Goal: Information Seeking & Learning: Learn about a topic

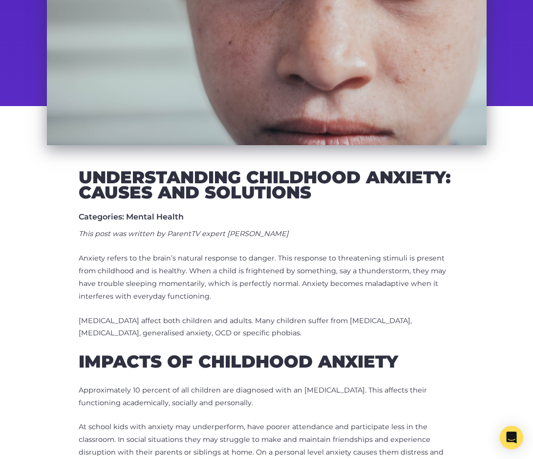
scroll to position [195, 0]
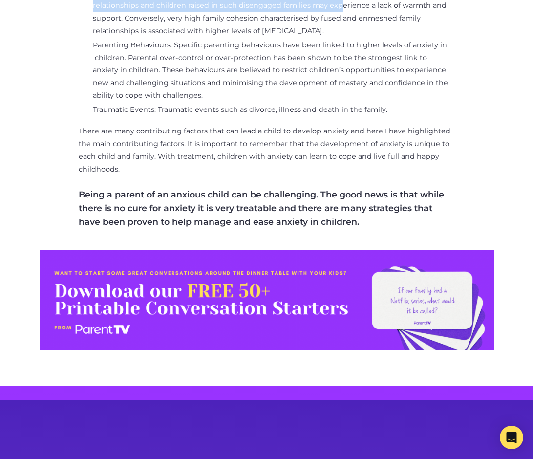
scroll to position [1064, 0]
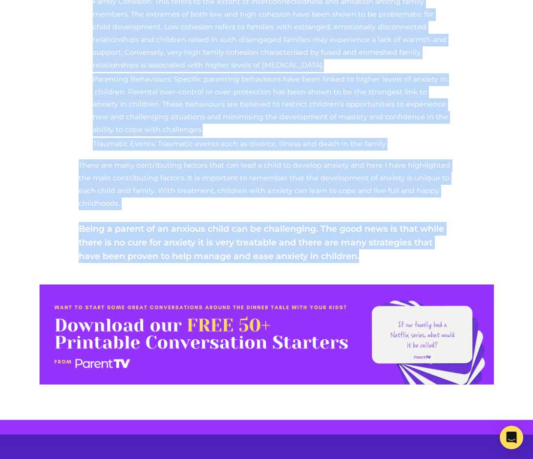
drag, startPoint x: 80, startPoint y: 252, endPoint x: 406, endPoint y: 275, distance: 327.2
copy div "Anxiety refers to the brain’s natural response to danger. This response to thre…"
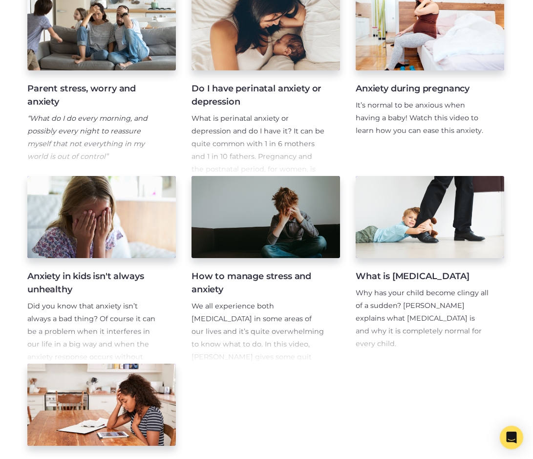
scroll to position [406, 0]
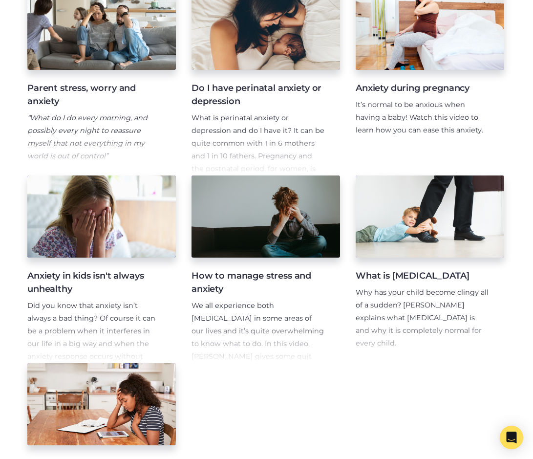
click at [342, 264] on div "My child is experiencing separation anxiety In this video, Jodie Lowinger answe…" at bounding box center [266, 177] width 533 height 778
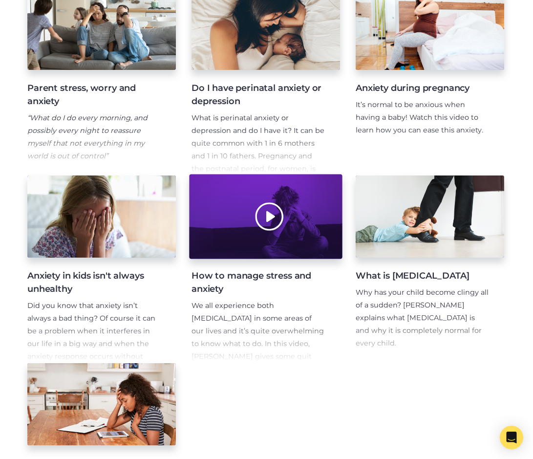
click at [331, 258] on div at bounding box center [265, 216] width 153 height 85
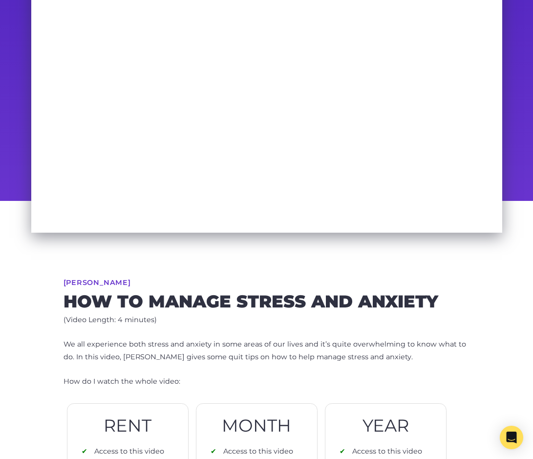
scroll to position [176, 0]
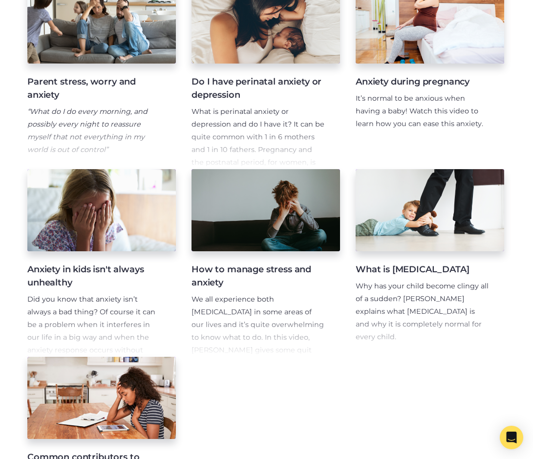
scroll to position [568, 0]
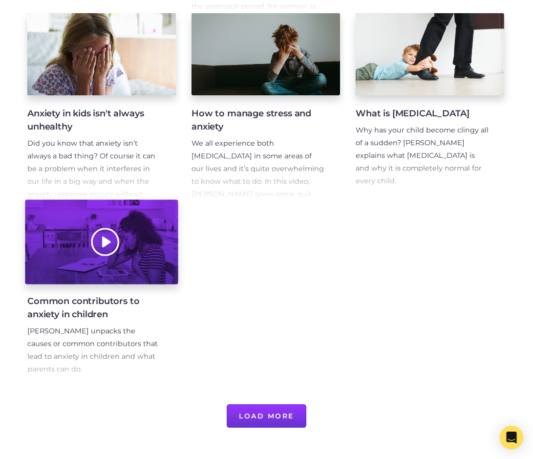
click at [146, 284] on div at bounding box center [101, 242] width 153 height 85
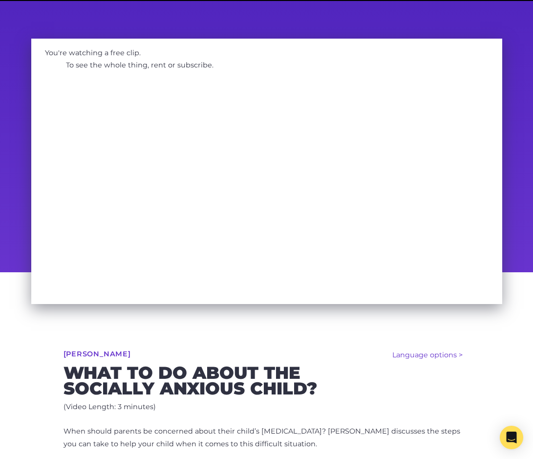
scroll to position [74, 0]
